Goal: Information Seeking & Learning: Learn about a topic

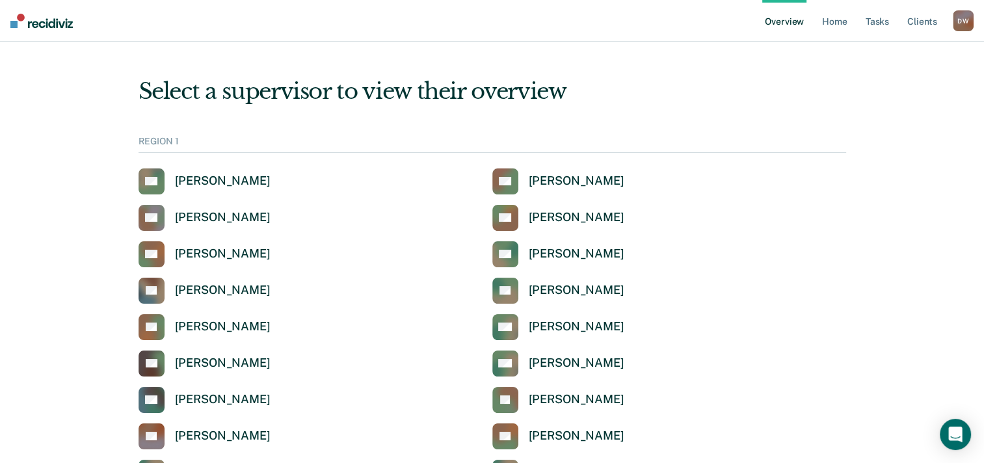
click at [191, 141] on div "REGION 1" at bounding box center [493, 144] width 708 height 17
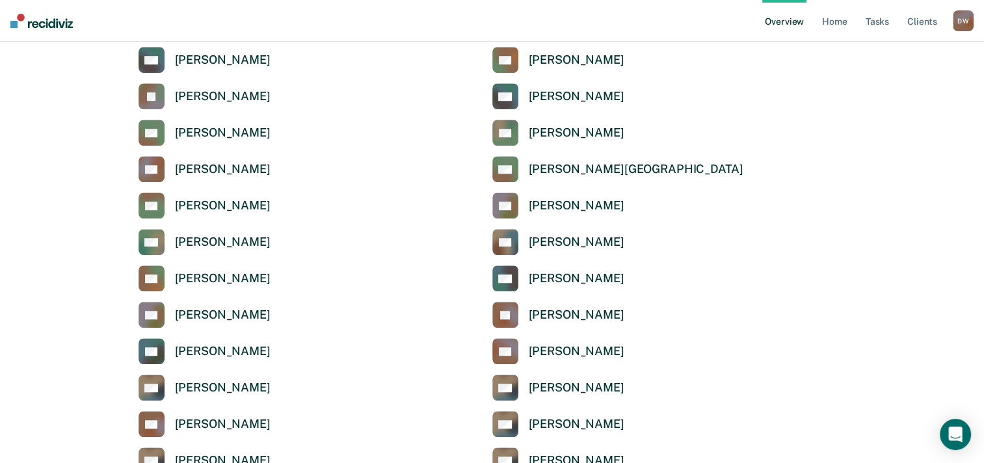
scroll to position [1041, 0]
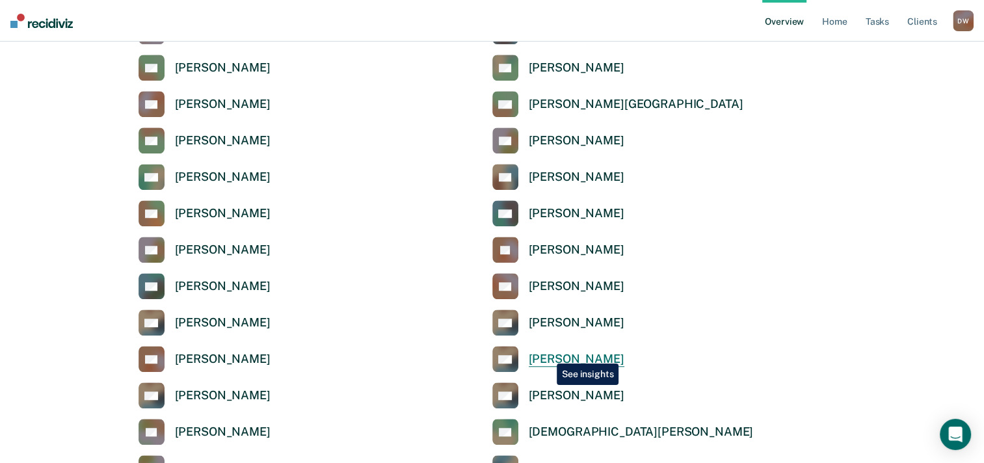
click at [547, 354] on div "[PERSON_NAME]" at bounding box center [577, 359] width 96 height 15
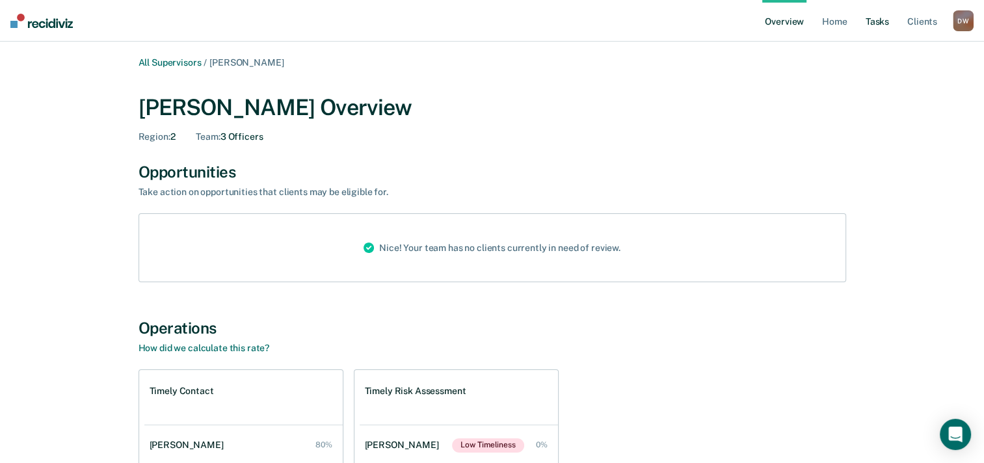
click at [872, 20] on link "Tasks" at bounding box center [877, 21] width 29 height 42
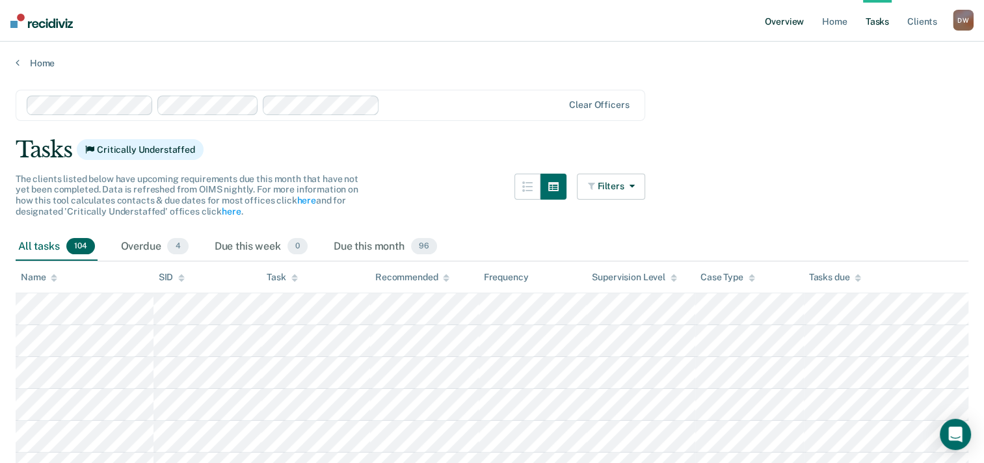
drag, startPoint x: 789, startPoint y: 21, endPoint x: 779, endPoint y: 21, distance: 10.4
click at [789, 21] on link "Overview" at bounding box center [784, 21] width 44 height 42
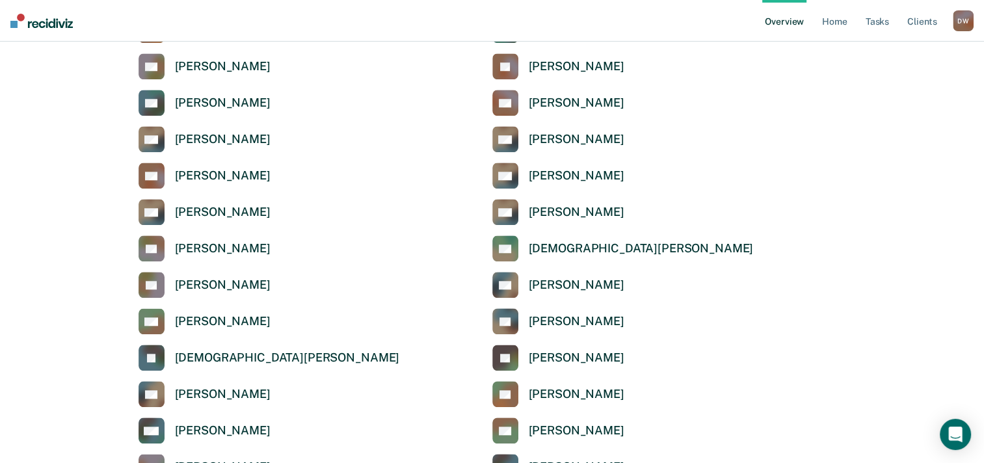
scroll to position [1236, 0]
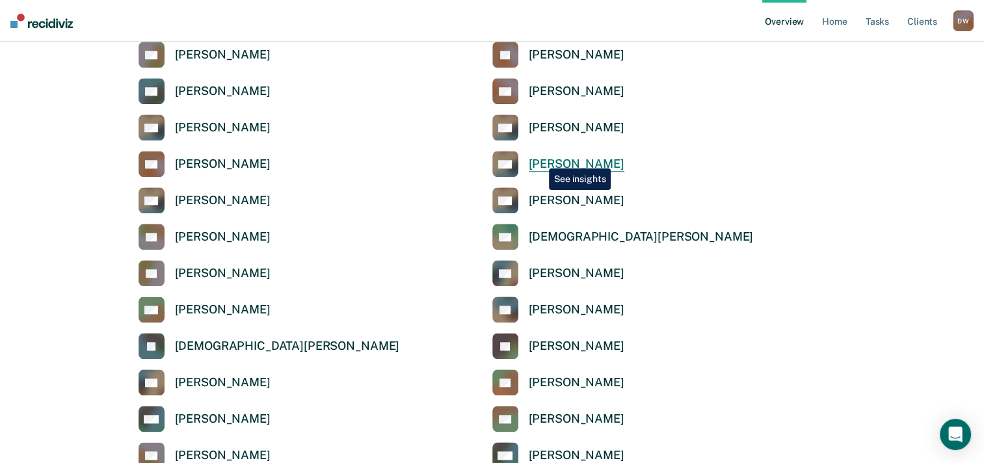
click at [539, 159] on div "[PERSON_NAME]" at bounding box center [577, 164] width 96 height 15
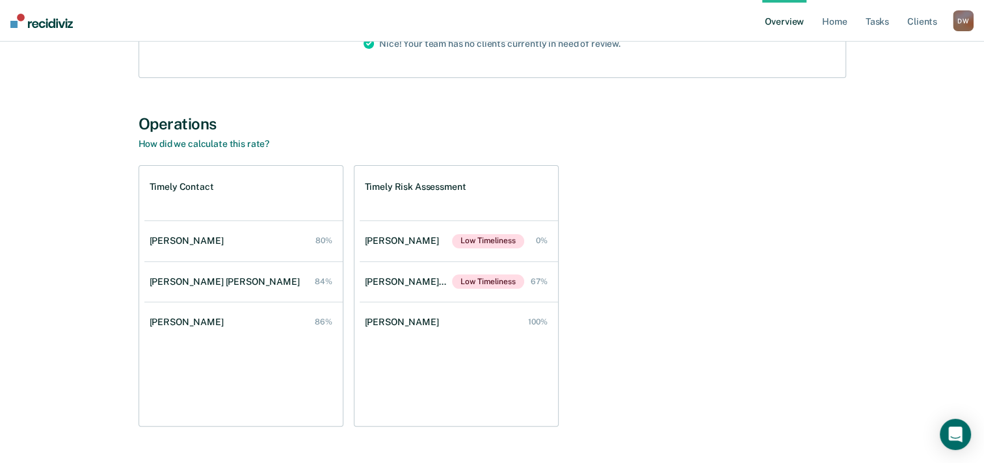
scroll to position [235, 0]
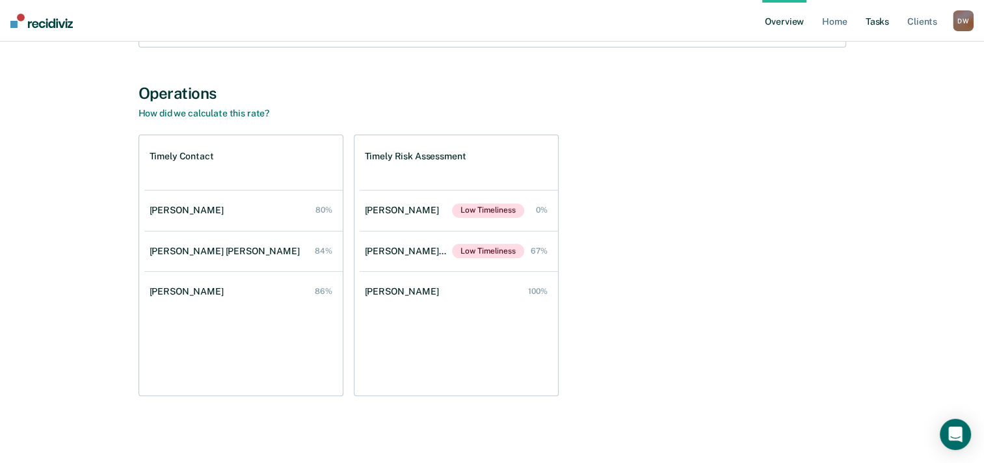
click at [882, 20] on link "Tasks" at bounding box center [877, 21] width 29 height 42
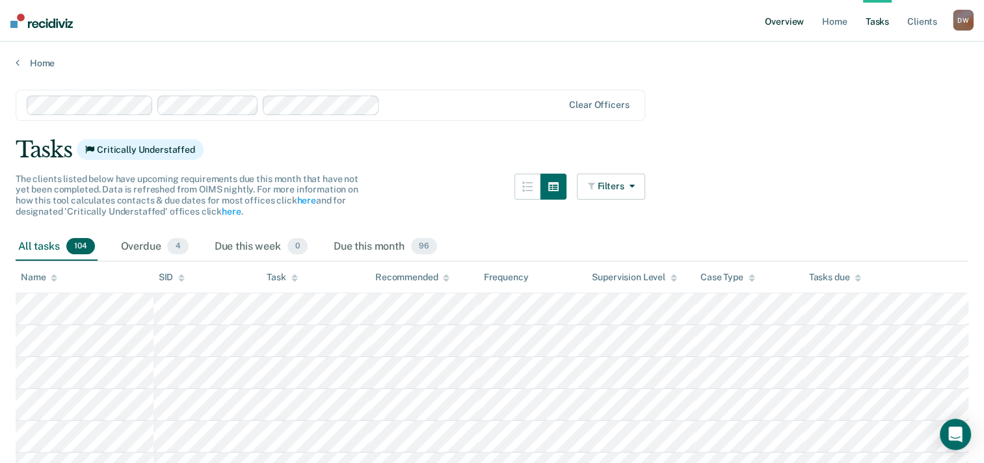
click at [783, 16] on link "Overview" at bounding box center [784, 21] width 44 height 42
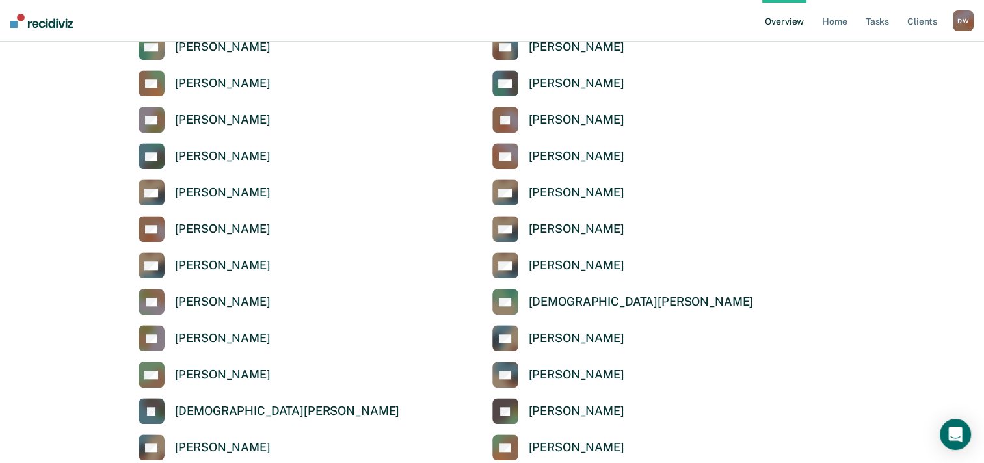
scroll to position [1106, 0]
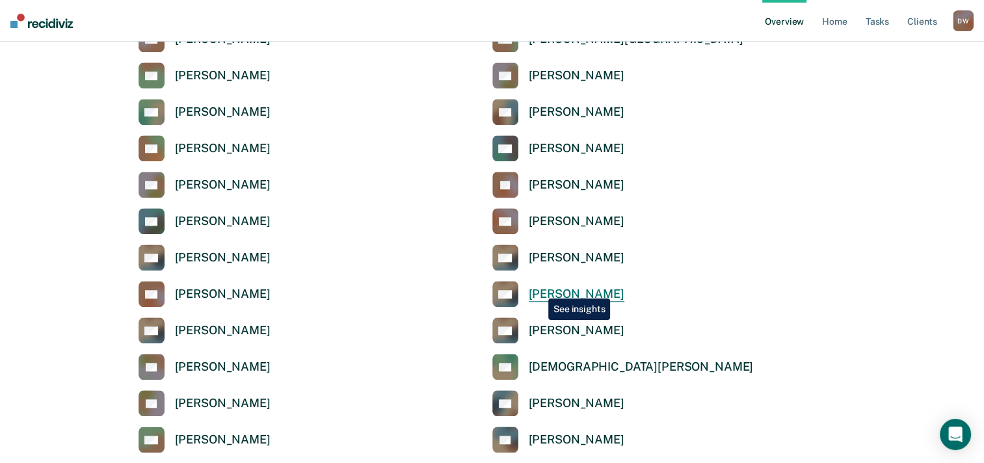
click at [539, 289] on div "[PERSON_NAME]" at bounding box center [577, 294] width 96 height 15
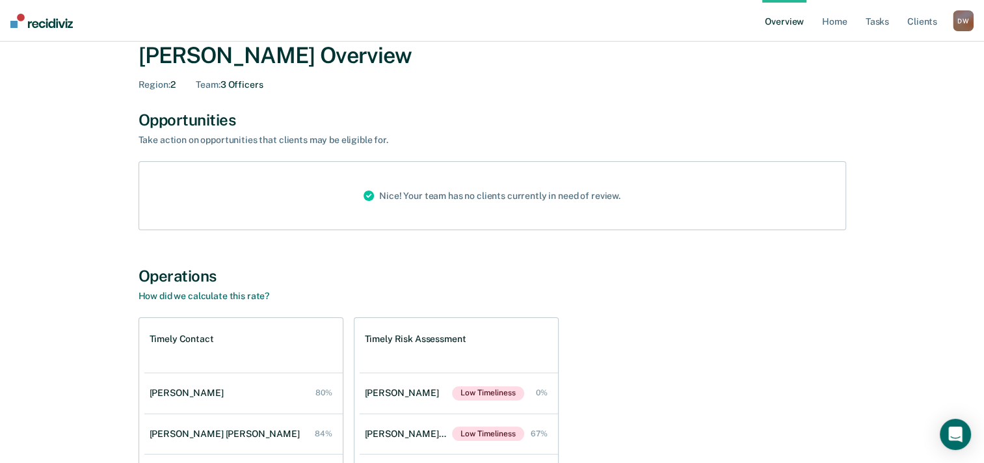
scroll to position [130, 0]
